Goal: Task Accomplishment & Management: Manage account settings

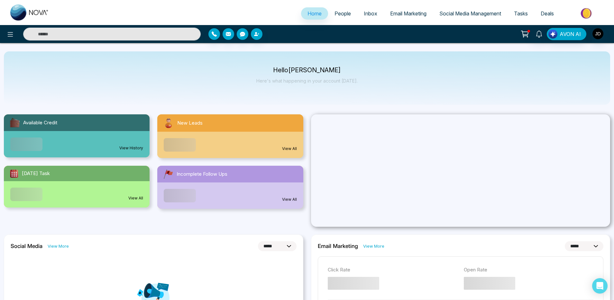
select select "*"
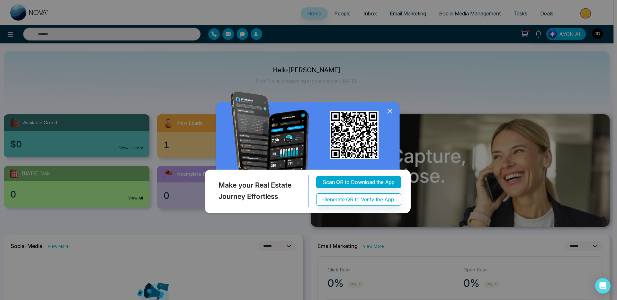
click at [392, 110] on icon at bounding box center [390, 111] width 10 height 10
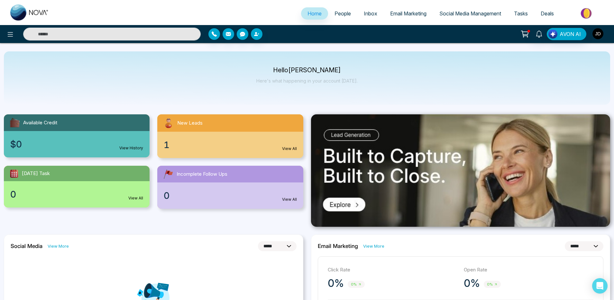
click at [601, 36] on img "button" at bounding box center [597, 33] width 11 height 11
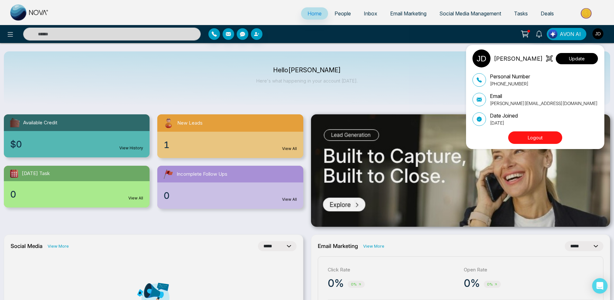
click at [575, 58] on button "Update" at bounding box center [577, 58] width 42 height 11
select select "***"
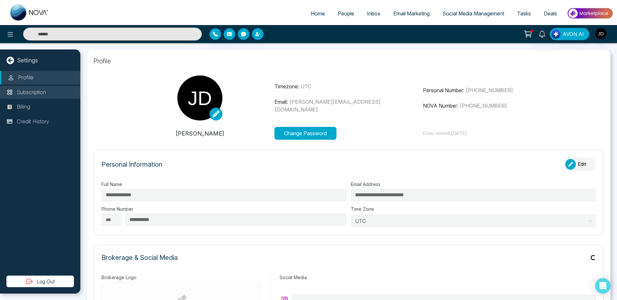
click at [25, 93] on p "Subscription" at bounding box center [31, 92] width 29 height 8
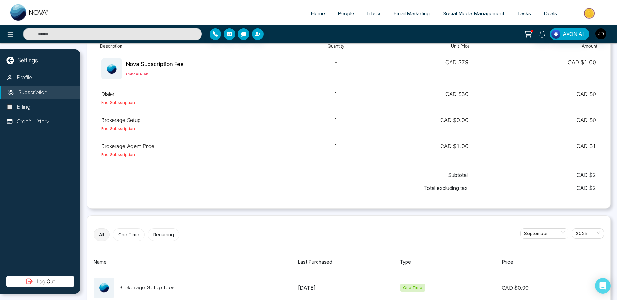
scroll to position [41, 0]
